Goal: Information Seeking & Learning: Learn about a topic

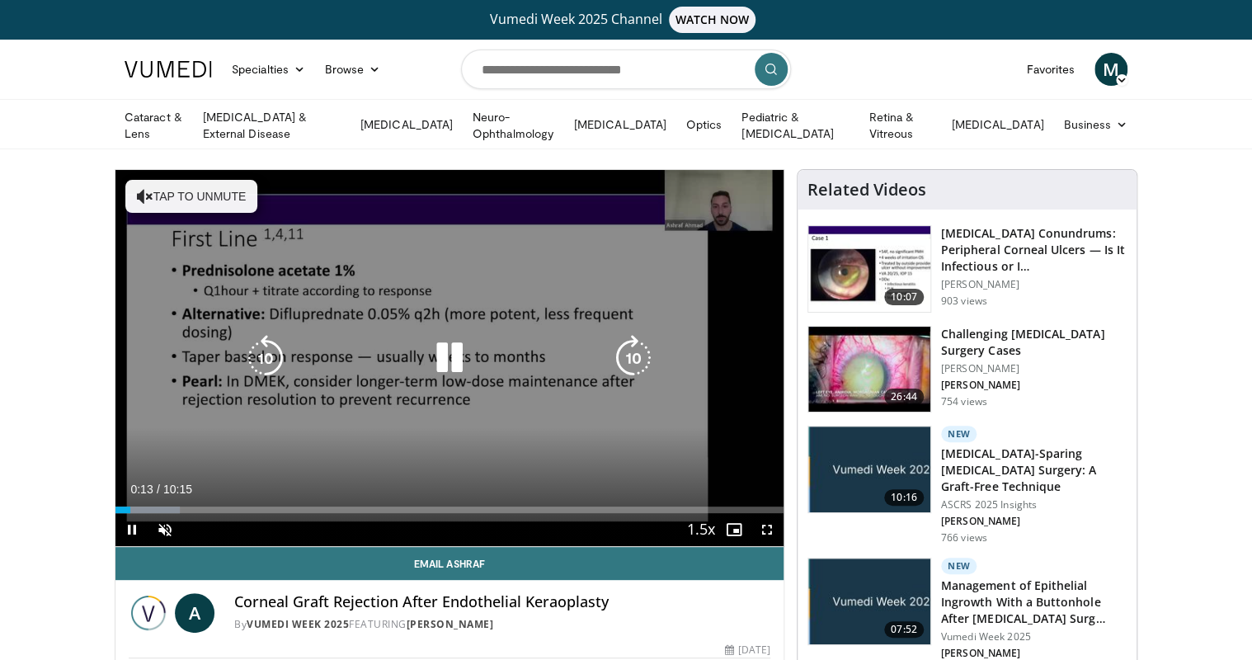
click at [182, 188] on button "Tap to unmute" at bounding box center [191, 196] width 132 height 33
click at [646, 357] on icon "Video Player" at bounding box center [633, 358] width 46 height 46
click at [637, 355] on icon "Video Player" at bounding box center [633, 358] width 46 height 46
click at [636, 354] on icon "Video Player" at bounding box center [633, 358] width 46 height 46
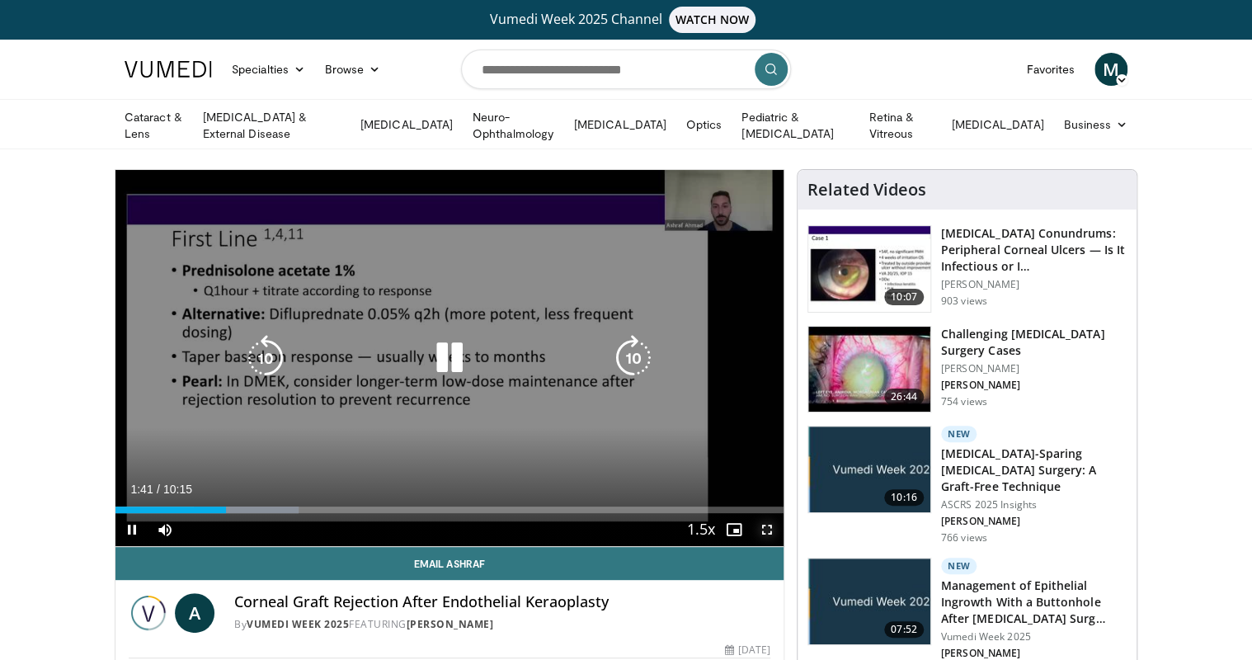
drag, startPoint x: 770, startPoint y: 526, endPoint x: 772, endPoint y: 575, distance: 48.7
click at [770, 526] on span "Video Player" at bounding box center [767, 529] width 33 height 33
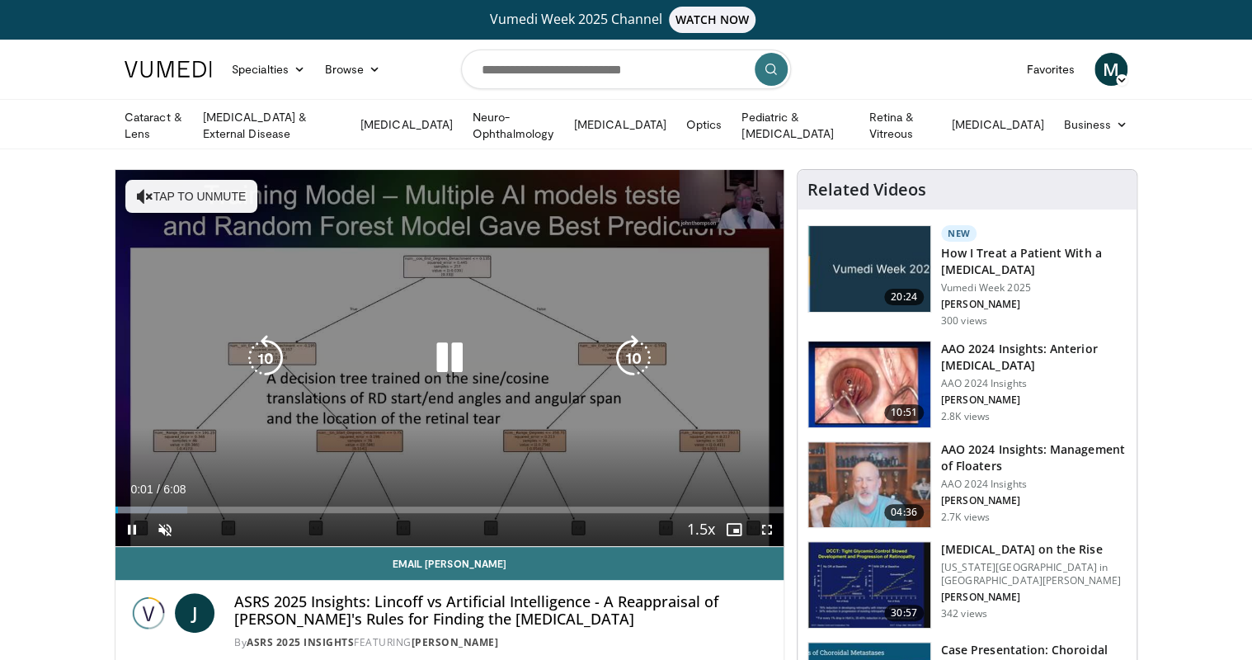
click at [181, 198] on button "Tap to unmute" at bounding box center [191, 196] width 132 height 33
click at [634, 346] on icon "Video Player" at bounding box center [633, 358] width 46 height 46
click at [629, 356] on icon "Video Player" at bounding box center [633, 358] width 46 height 46
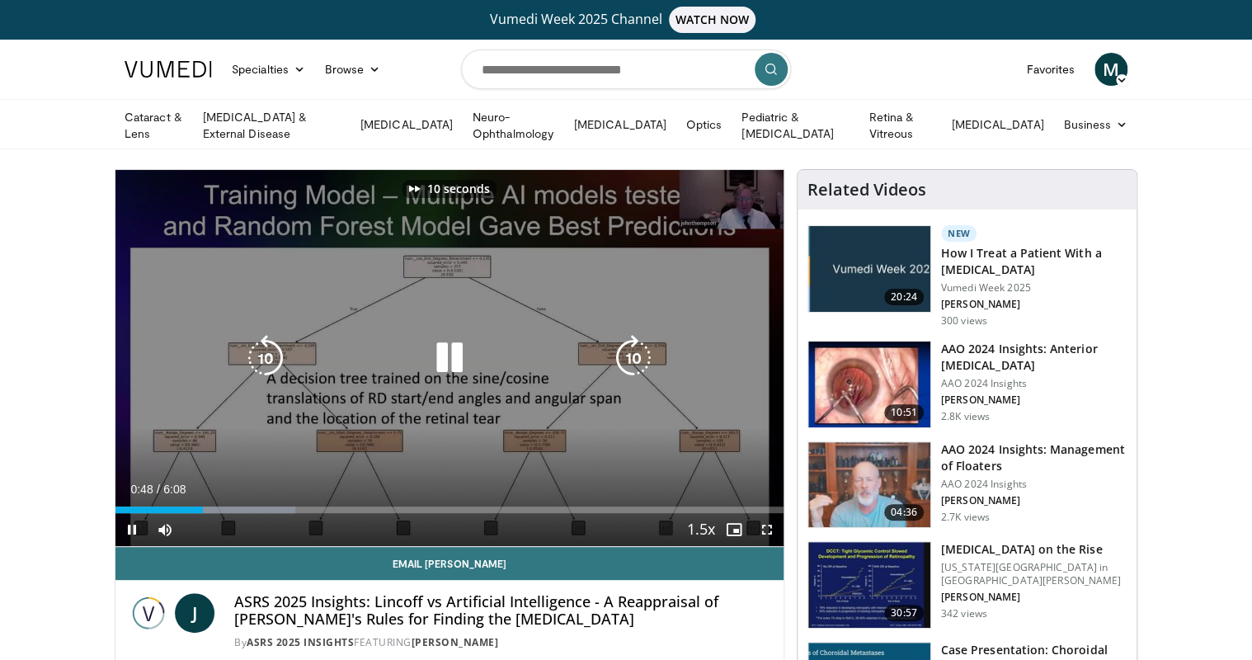
click at [640, 356] on icon "Video Player" at bounding box center [633, 358] width 46 height 46
click at [637, 354] on icon "Video Player" at bounding box center [633, 358] width 46 height 46
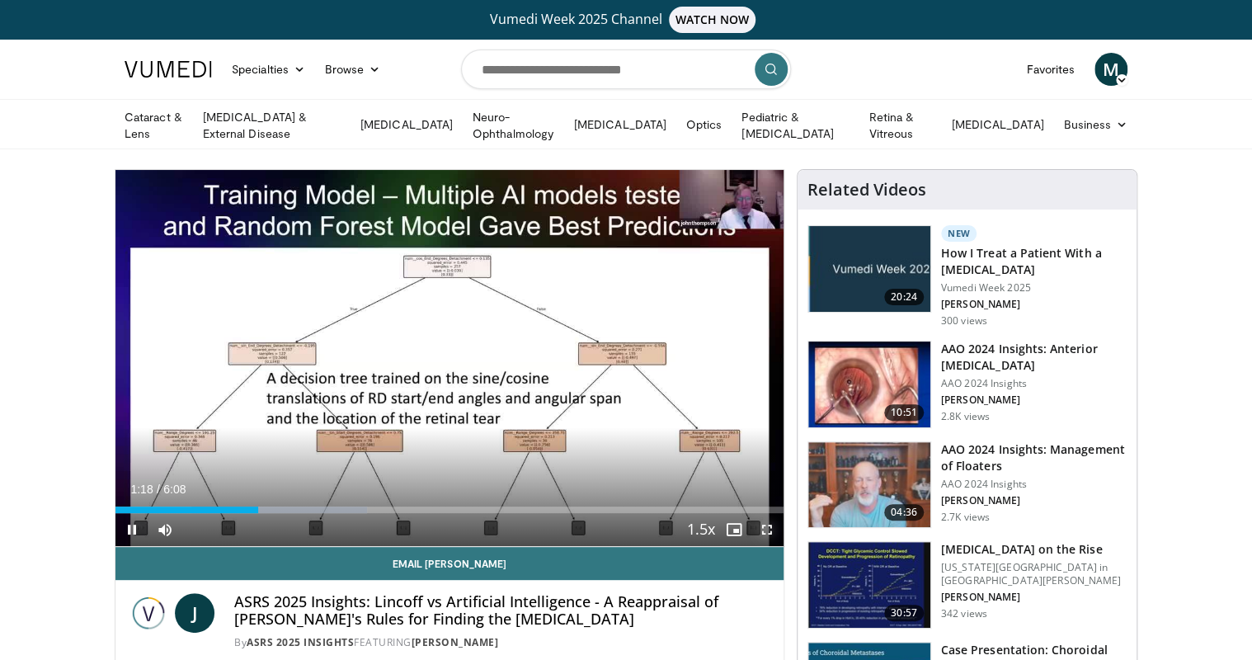
click at [765, 520] on span "Video Player" at bounding box center [767, 529] width 33 height 33
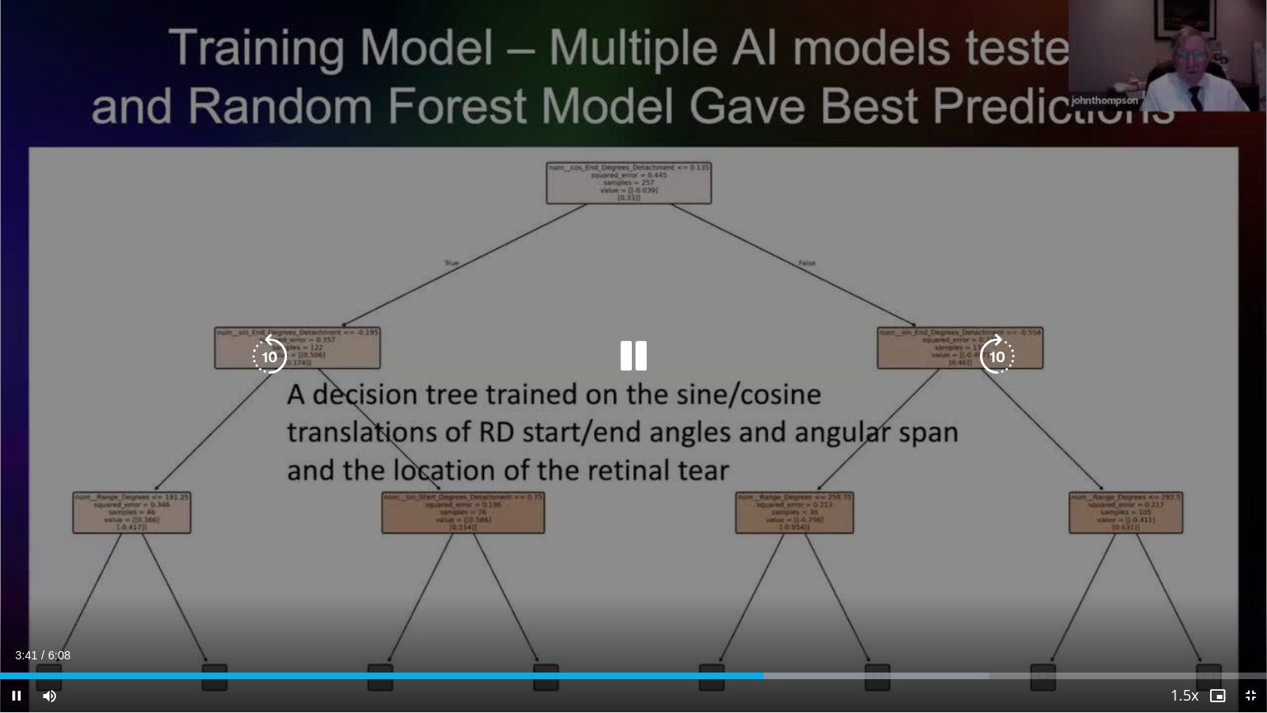
click at [902, 175] on div "30 seconds Tap to unmute" at bounding box center [633, 356] width 1267 height 712
click at [884, 173] on div "30 seconds Tap to unmute" at bounding box center [633, 356] width 1267 height 712
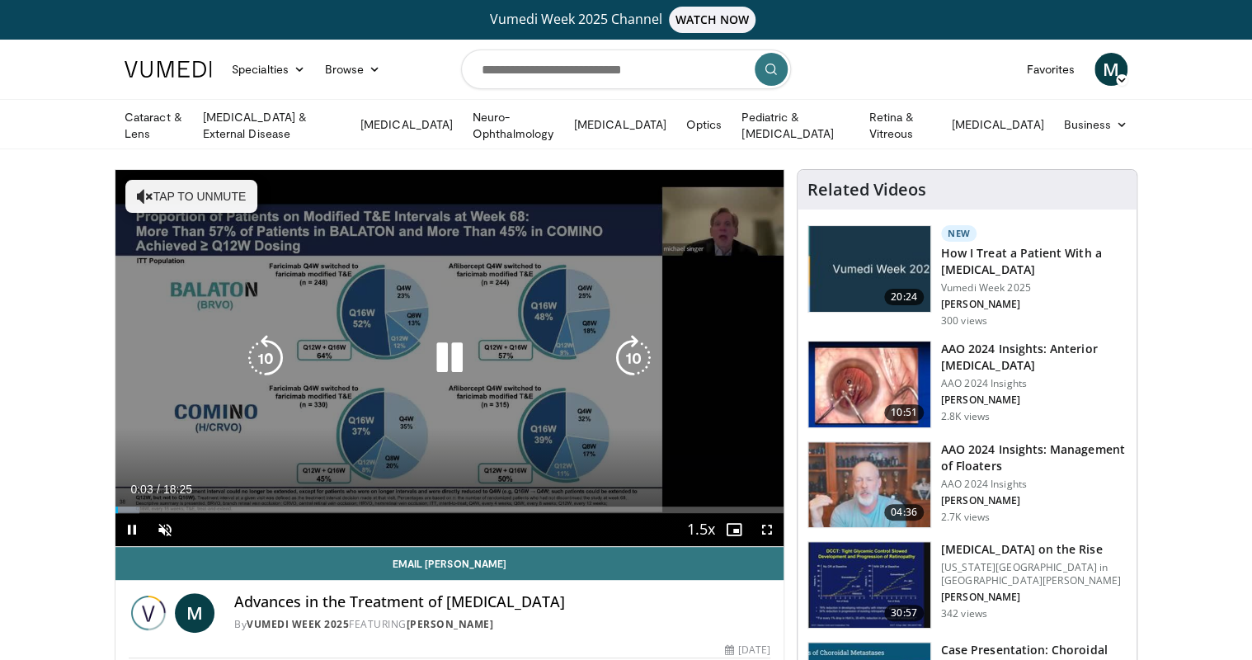
click at [206, 185] on button "Tap to unmute" at bounding box center [191, 196] width 132 height 33
click at [640, 361] on icon "Video Player" at bounding box center [633, 358] width 46 height 46
drag, startPoint x: 770, startPoint y: 525, endPoint x: 772, endPoint y: 573, distance: 48.7
click at [770, 525] on span "Video Player" at bounding box center [767, 529] width 33 height 33
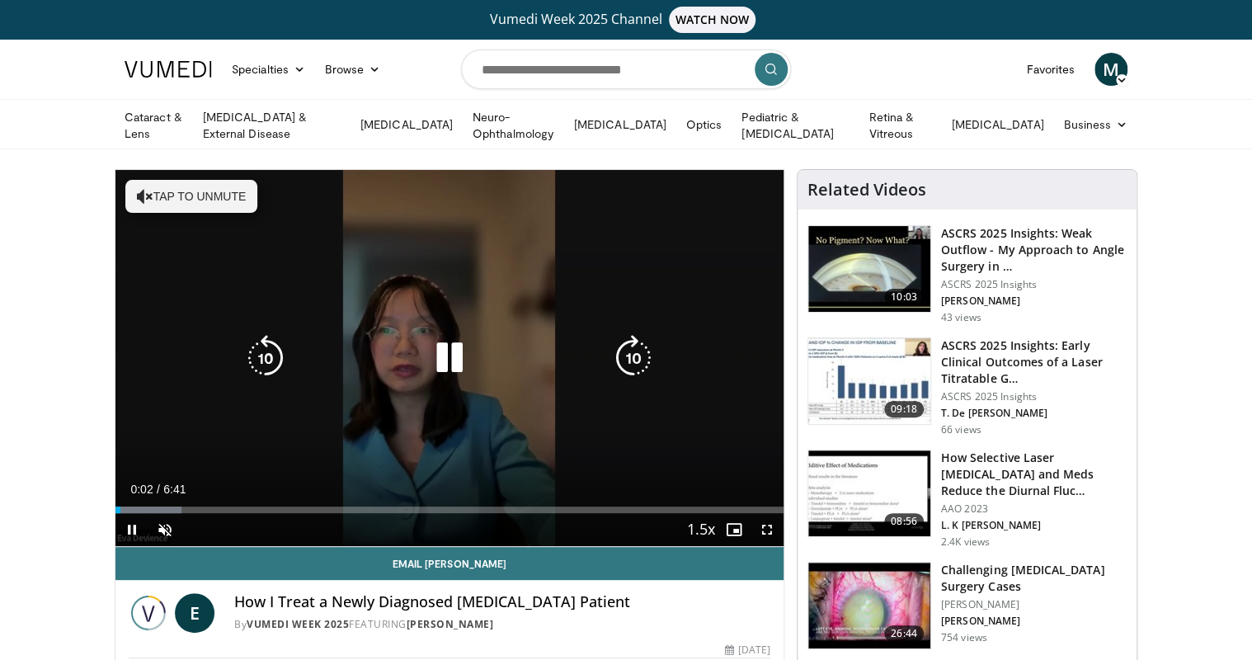
click at [189, 192] on button "Tap to unmute" at bounding box center [191, 196] width 132 height 33
click at [630, 351] on icon "Video Player" at bounding box center [633, 358] width 46 height 46
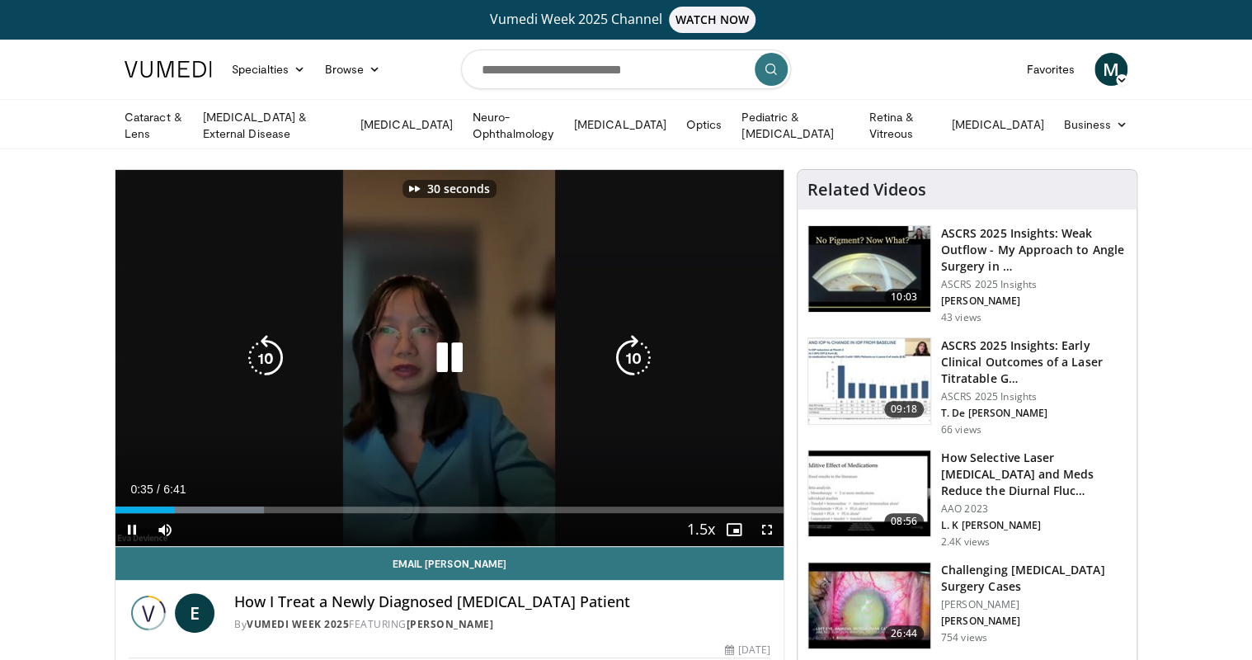
click at [630, 351] on icon "Video Player" at bounding box center [633, 358] width 46 height 46
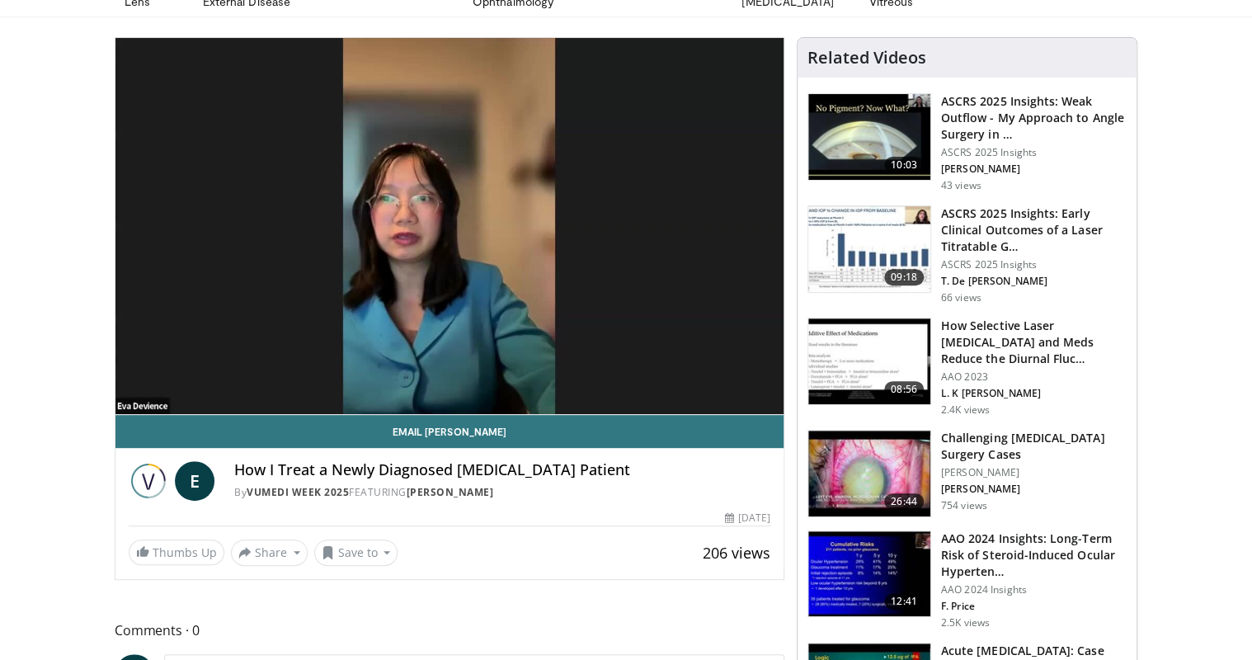
scroll to position [66, 0]
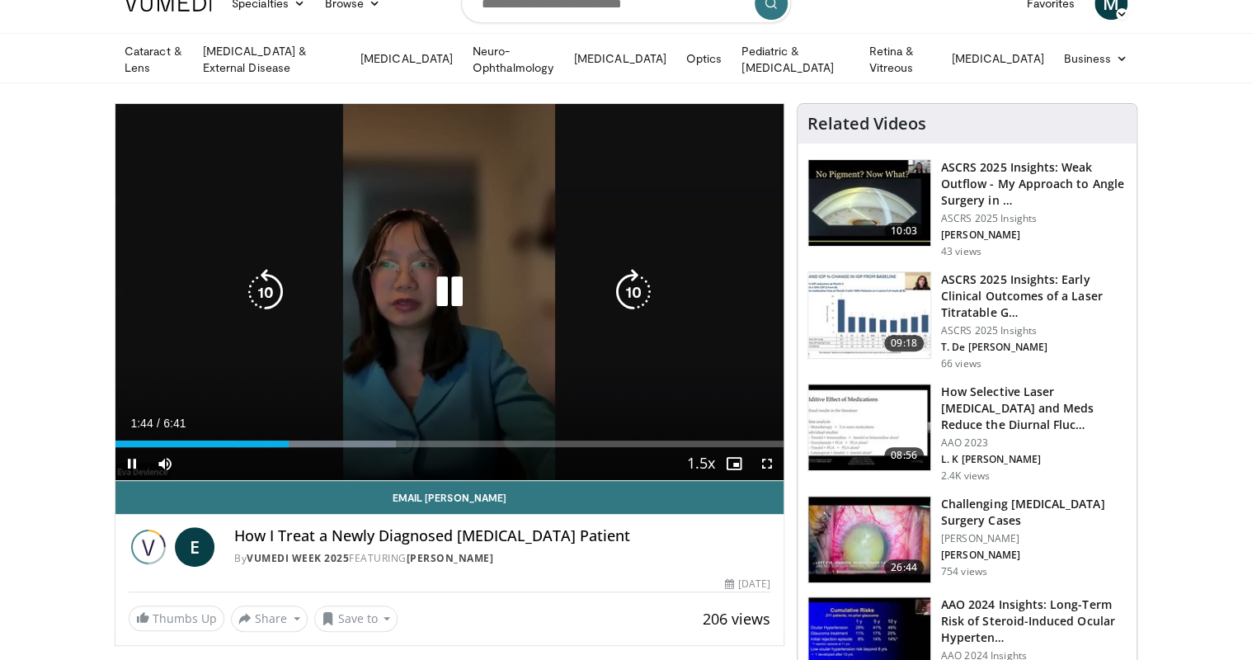
click at [626, 277] on icon "Video Player" at bounding box center [633, 292] width 46 height 46
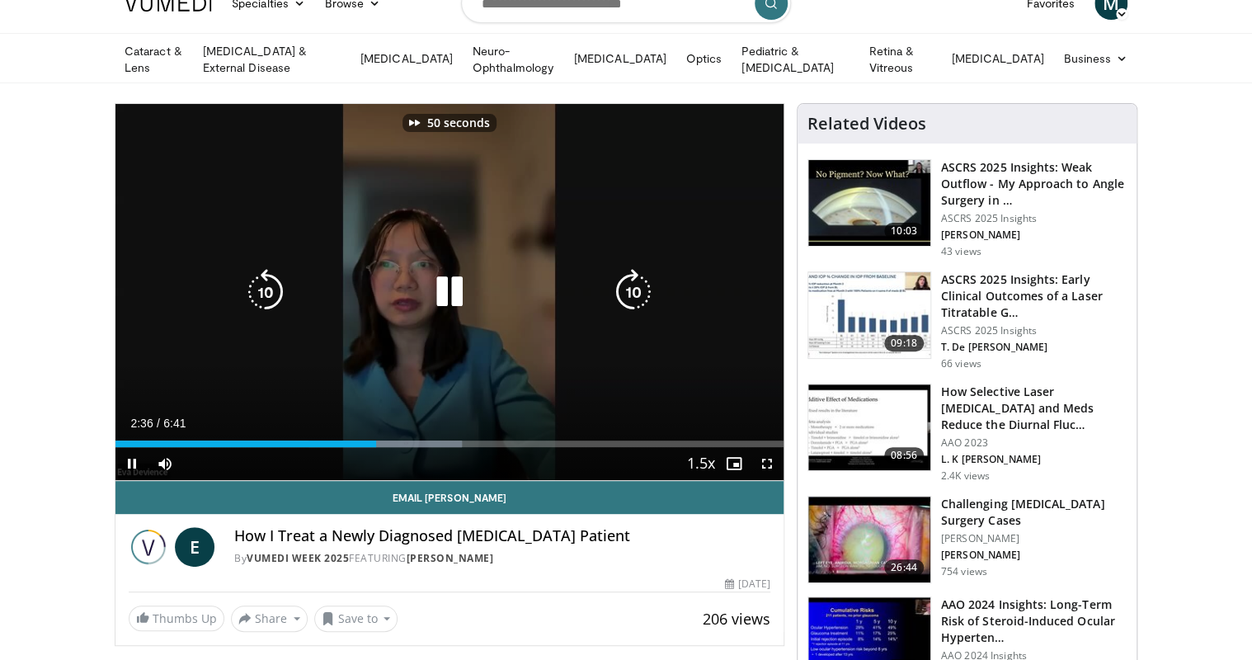
click at [626, 277] on icon "Video Player" at bounding box center [633, 292] width 46 height 46
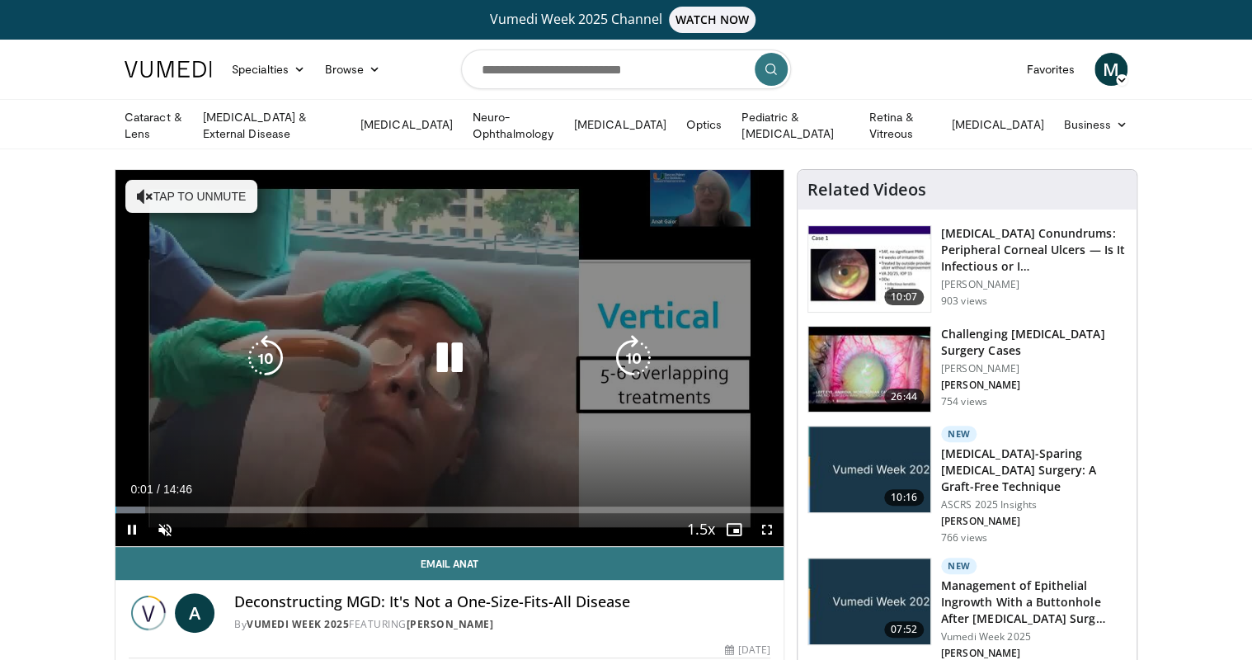
click at [143, 172] on div "10 seconds Tap to unmute" at bounding box center [449, 358] width 668 height 376
click at [140, 189] on icon "Video Player" at bounding box center [145, 196] width 16 height 16
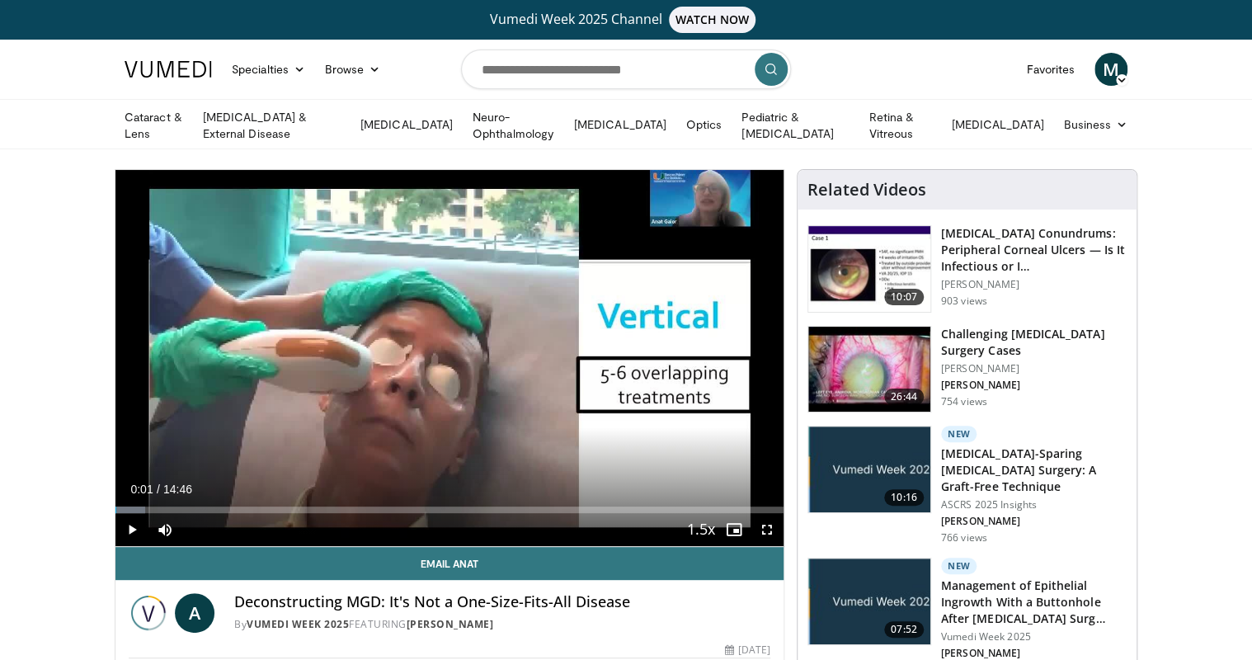
click at [291, 497] on div "Loaded : 4.48% 00:01 03:14" at bounding box center [449, 505] width 668 height 16
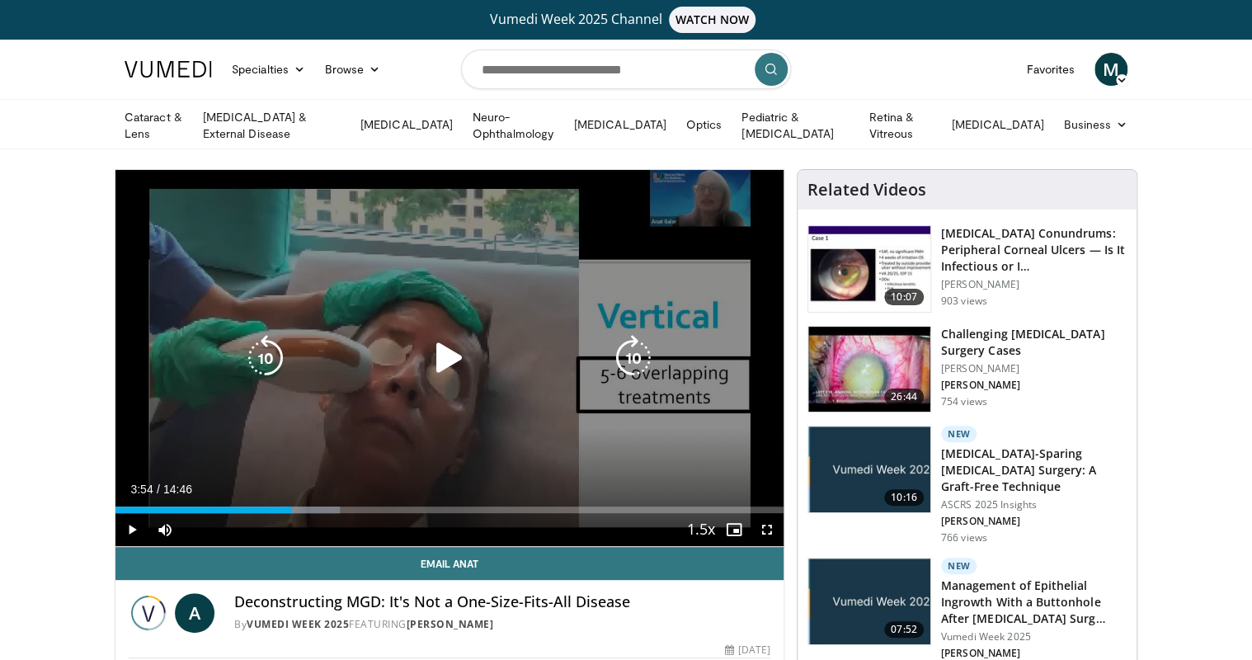
click at [447, 341] on icon "Video Player" at bounding box center [450, 358] width 46 height 46
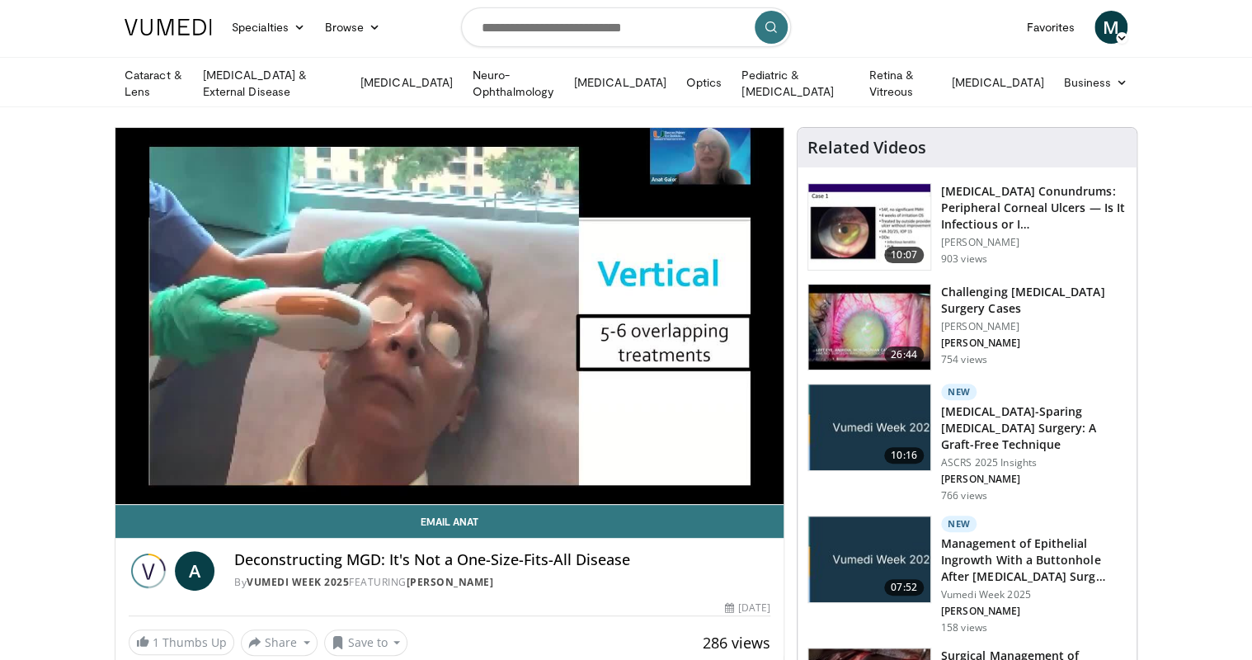
scroll to position [66, 0]
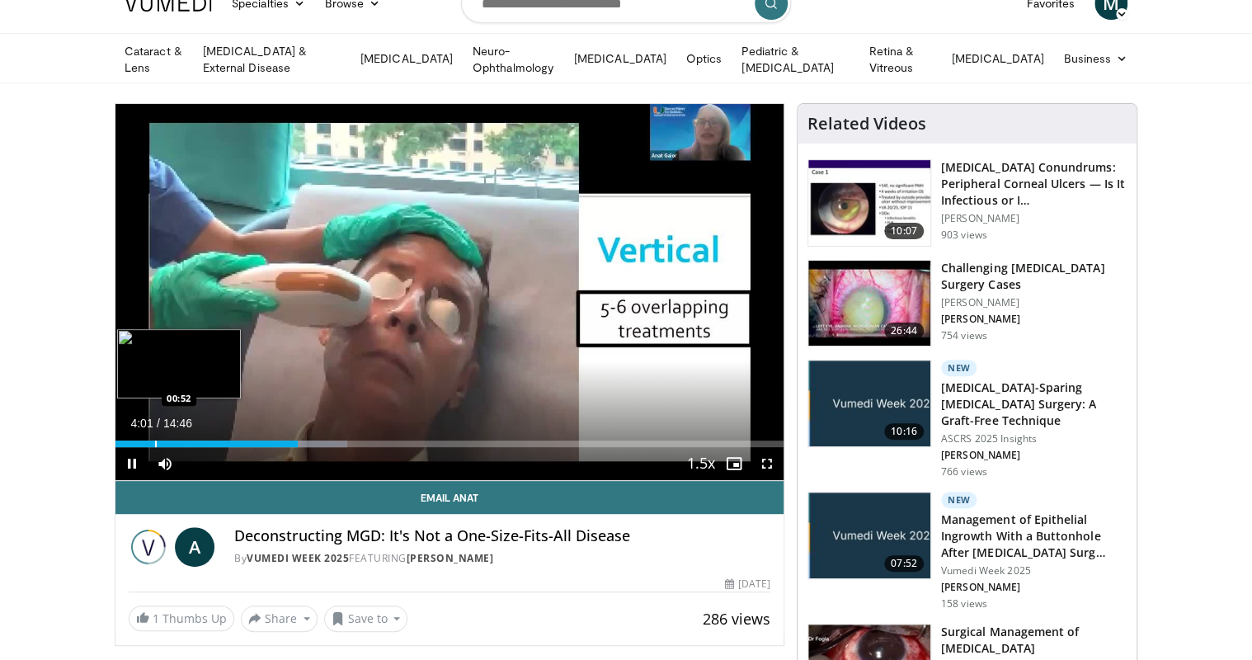
click at [155, 441] on div "Progress Bar" at bounding box center [156, 444] width 2 height 7
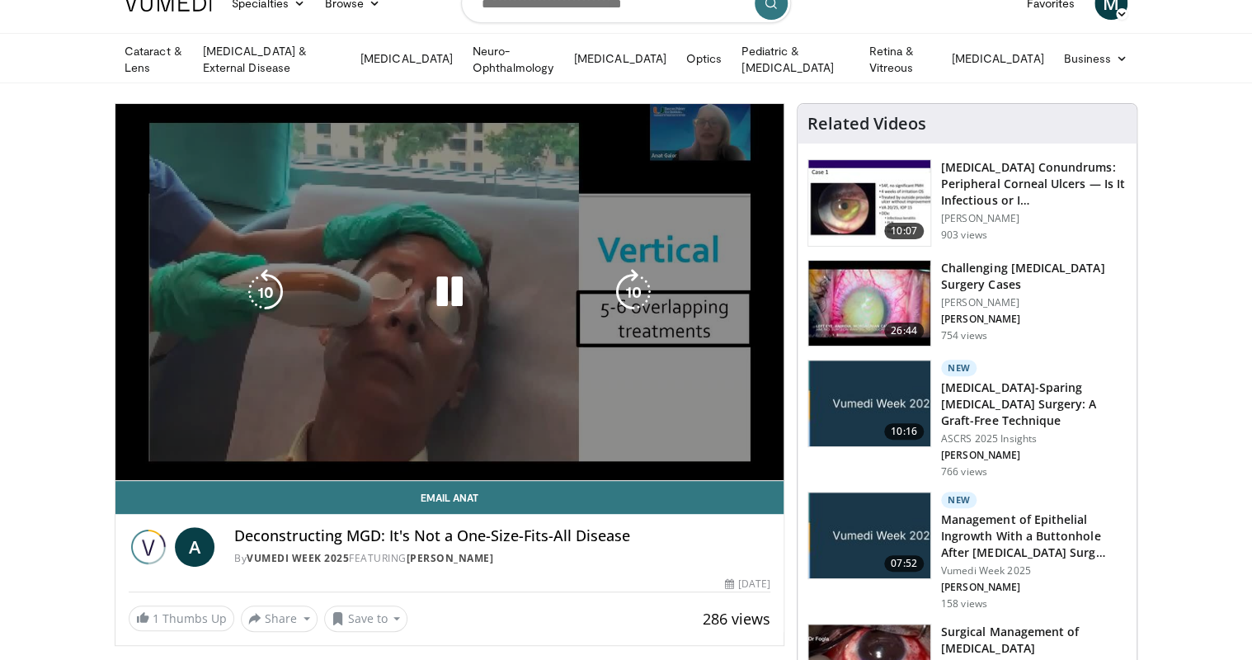
click at [229, 247] on div "10 seconds Tap to unmute" at bounding box center [449, 292] width 668 height 376
